Goal: Complete application form: Complete application form

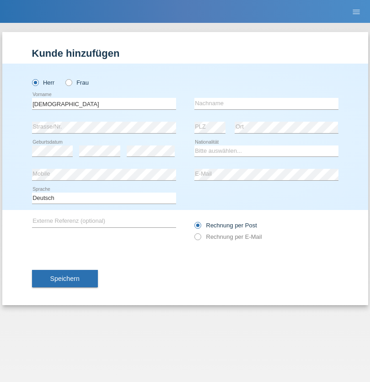
type input "[DEMOGRAPHIC_DATA]"
click at [266, 103] on input "text" at bounding box center [266, 103] width 144 height 11
type input "[PERSON_NAME]"
select select "TN"
select select "C"
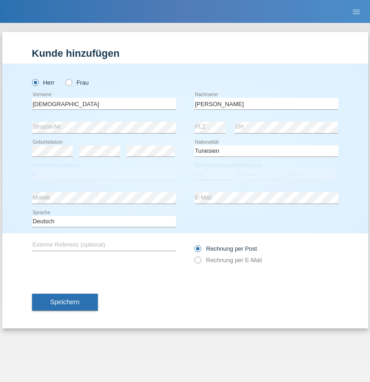
select select "19"
select select "03"
select select "2003"
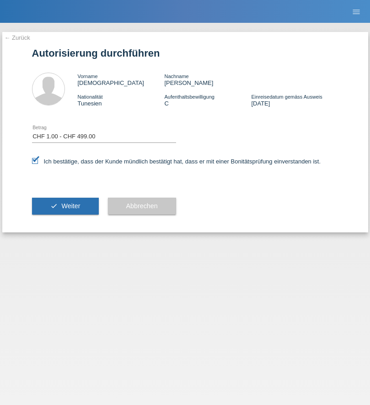
select select "1"
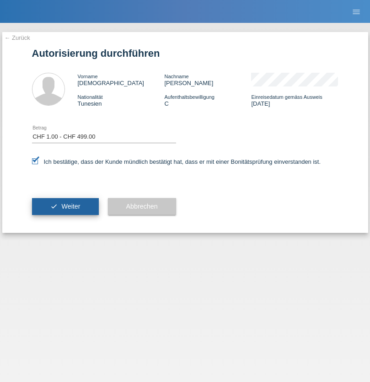
click at [65, 206] on span "Weiter" at bounding box center [70, 205] width 19 height 7
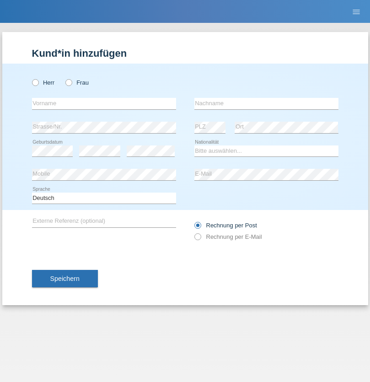
radio input "true"
click at [104, 103] on input "text" at bounding box center [104, 103] width 144 height 11
type input "[PERSON_NAME]"
click at [266, 103] on input "text" at bounding box center [266, 103] width 144 height 11
type input "Huor"
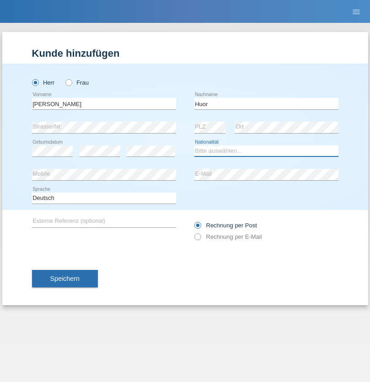
select select "CH"
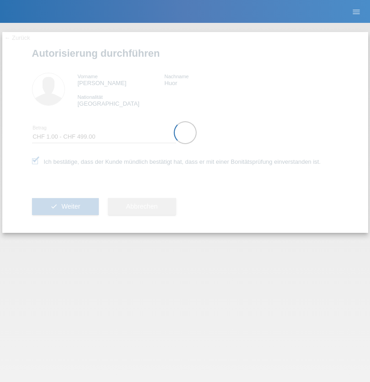
select select "1"
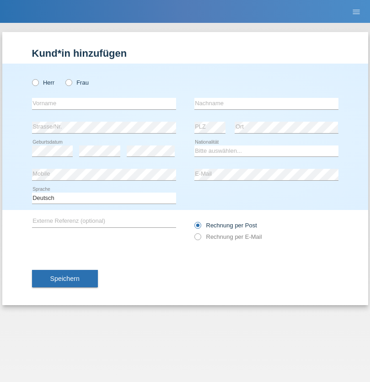
radio input "true"
click at [104, 103] on input "text" at bounding box center [104, 103] width 144 height 11
type input "Serhat"
click at [266, 103] on input "text" at bounding box center [266, 103] width 144 height 11
type input "Yildirim"
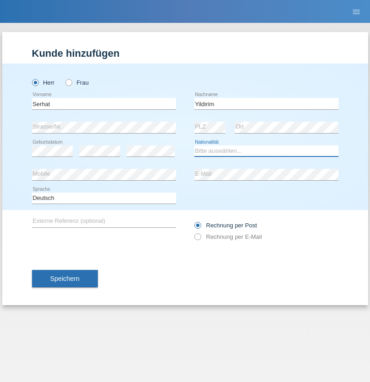
select select "TR"
select select "C"
select select "26"
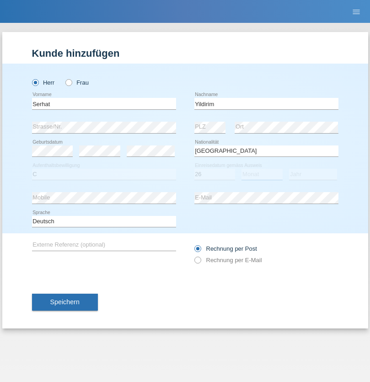
select select "01"
select select "2006"
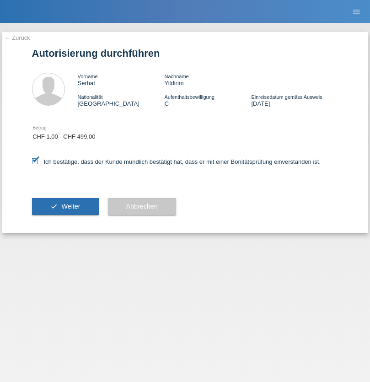
select select "1"
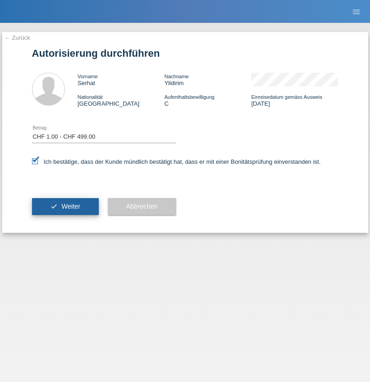
click at [65, 206] on span "Weiter" at bounding box center [70, 205] width 19 height 7
